Goal: Transaction & Acquisition: Purchase product/service

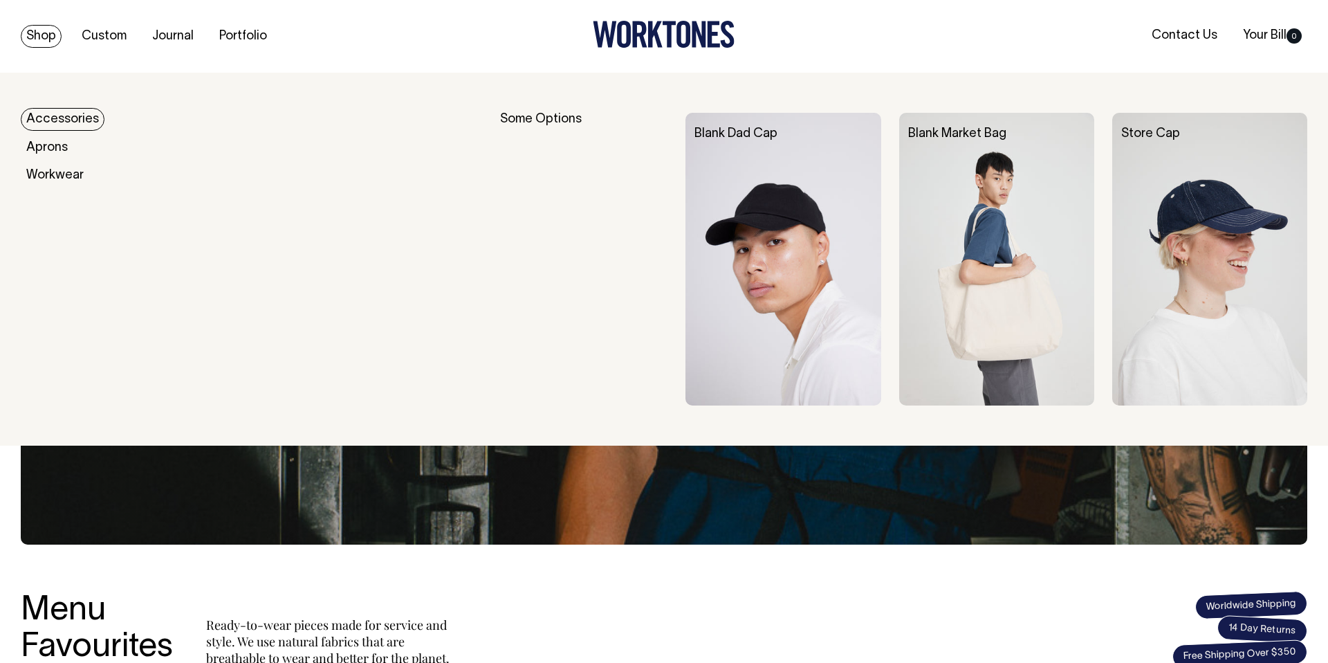
click at [66, 124] on link "Accessories" at bounding box center [63, 119] width 84 height 23
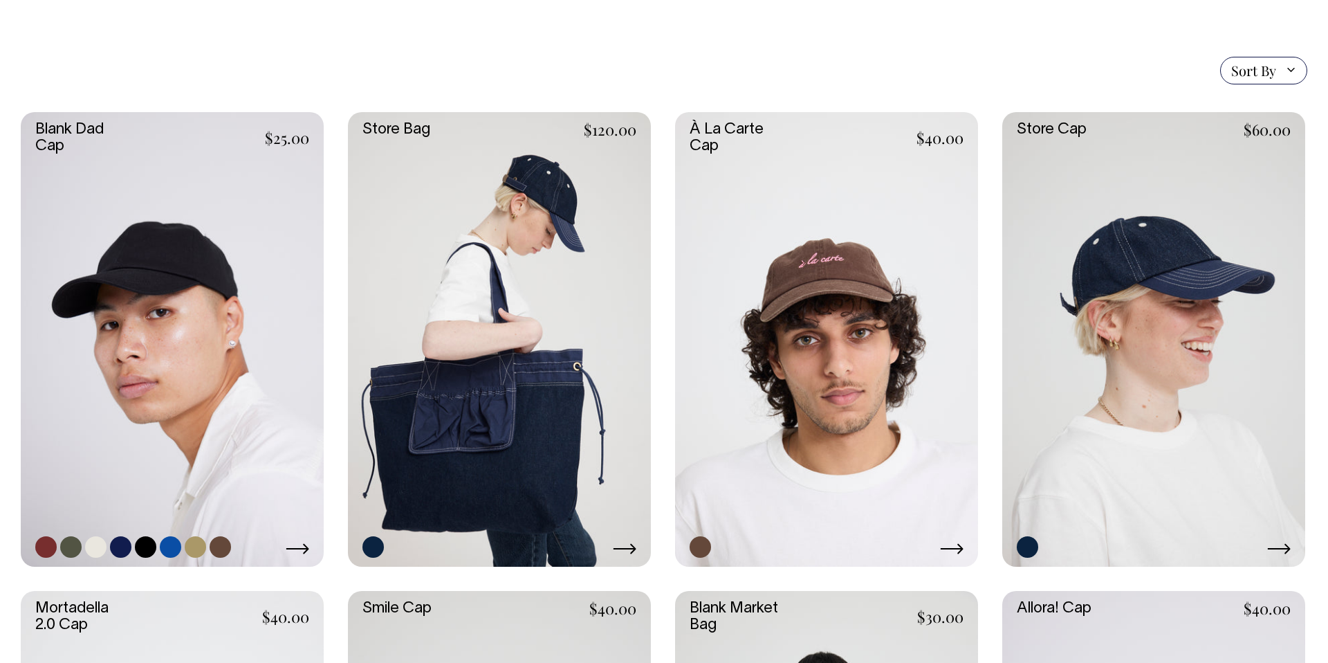
click at [231, 262] on link at bounding box center [172, 339] width 303 height 455
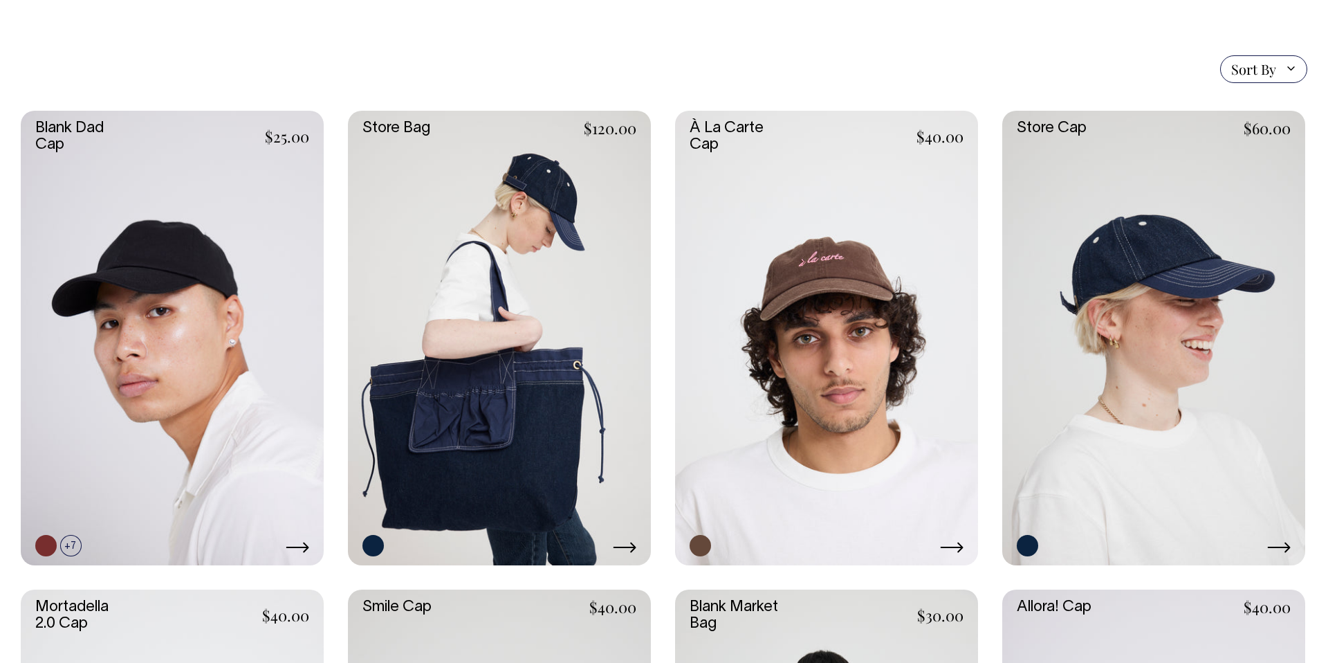
scroll to position [315, 0]
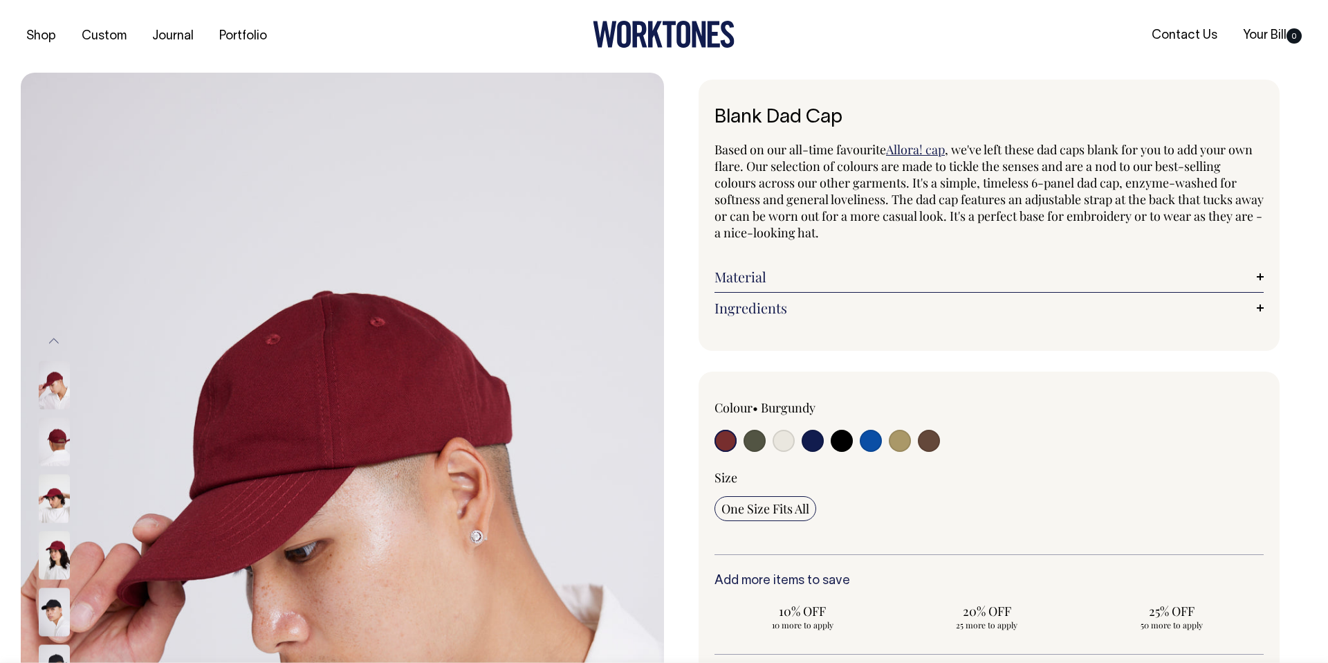
click at [754, 437] on input "radio" at bounding box center [755, 441] width 22 height 22
radio input "true"
select select "Olive"
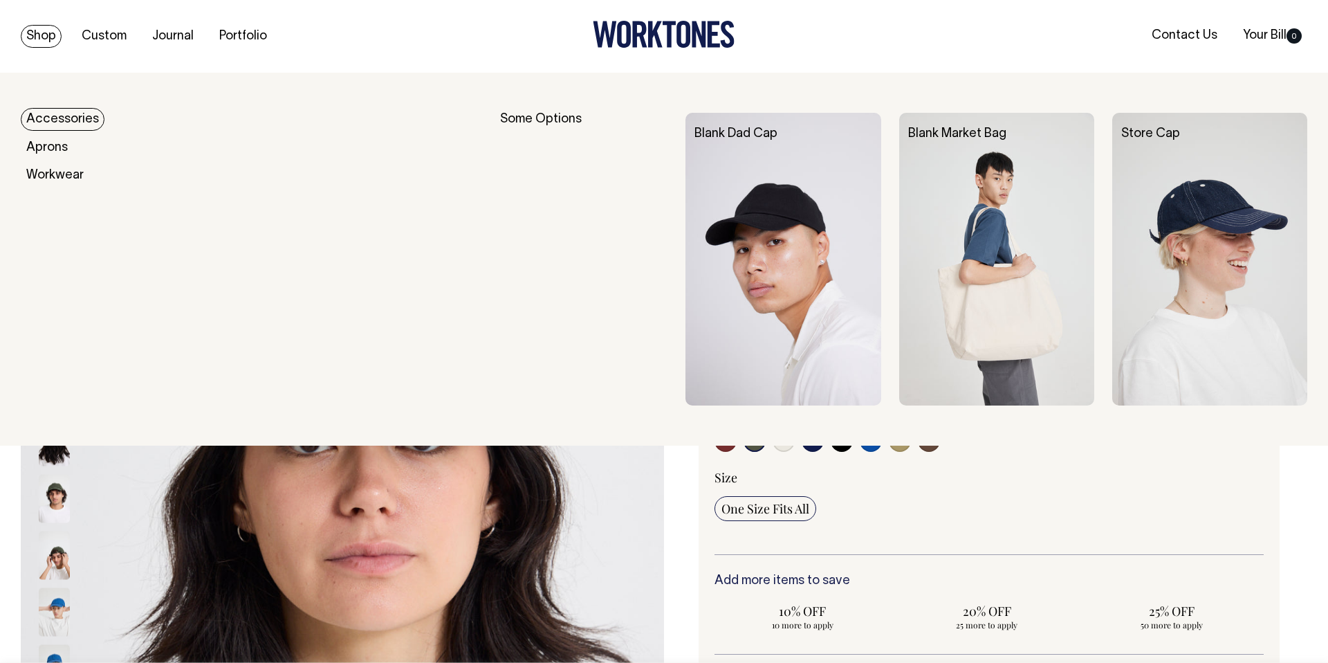
click at [59, 116] on link "Accessories" at bounding box center [63, 119] width 84 height 23
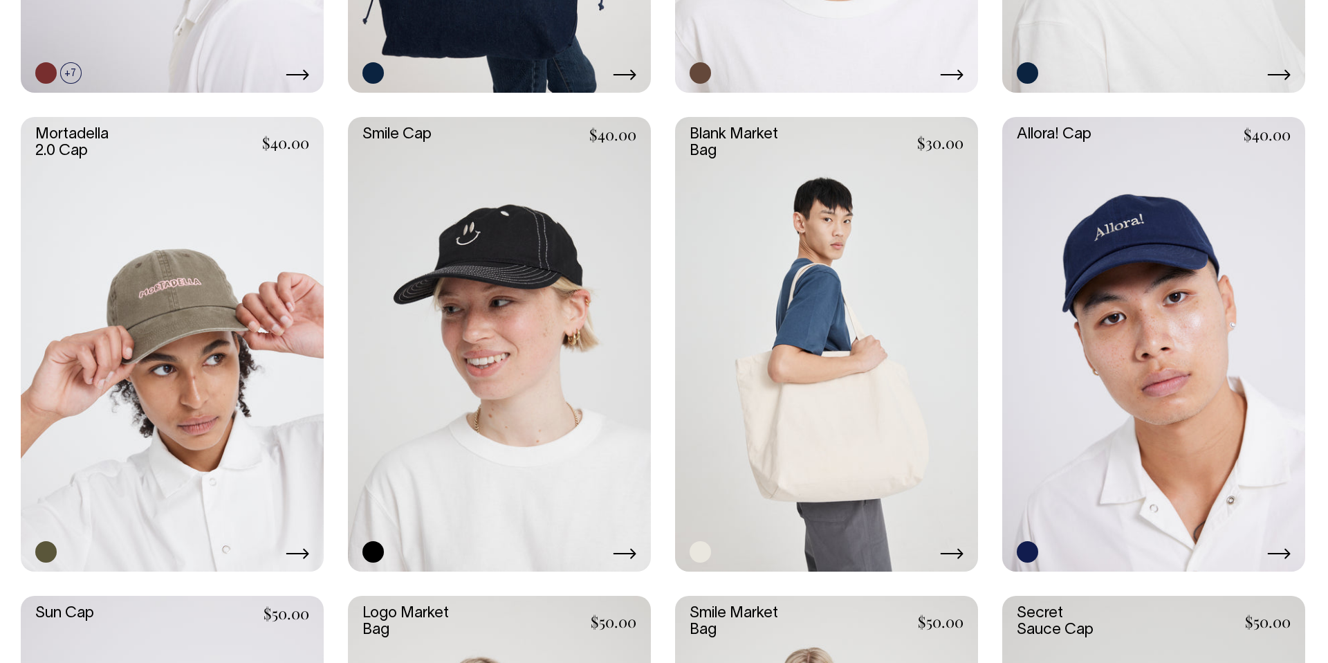
scroll to position [787, 0]
